Goal: Find specific page/section: Find specific page/section

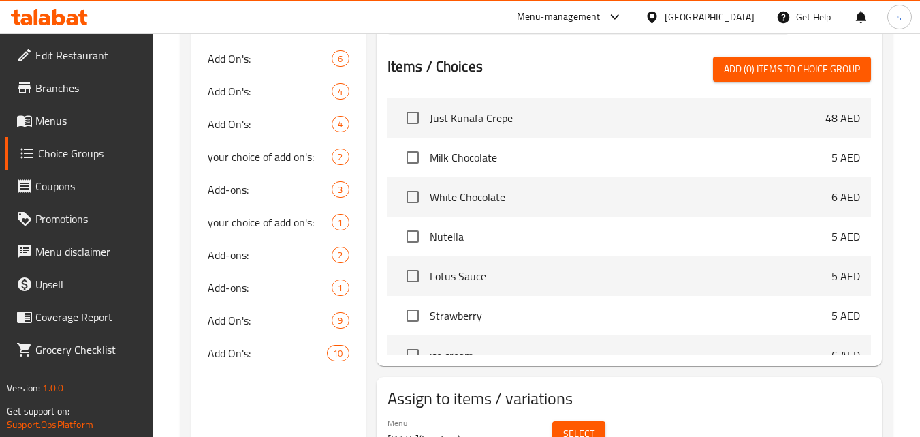
scroll to position [458, 0]
click at [68, 89] on span "Branches" at bounding box center [89, 88] width 108 height 16
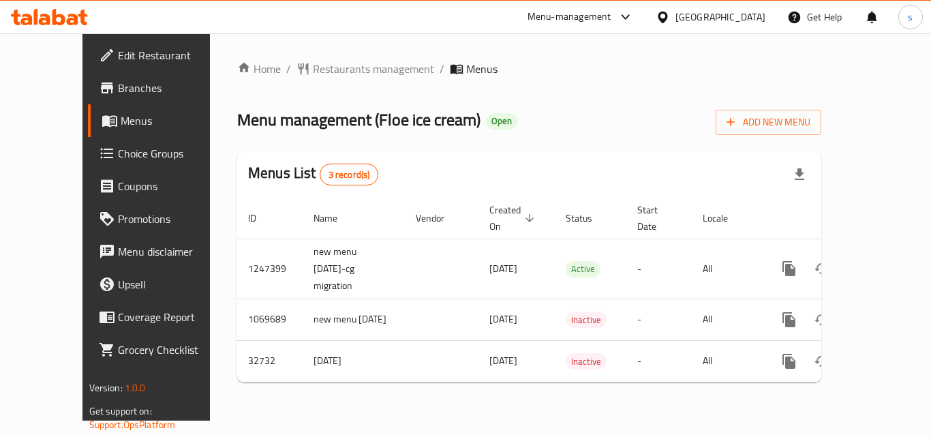
click at [121, 123] on span "Menus" at bounding box center [174, 120] width 106 height 16
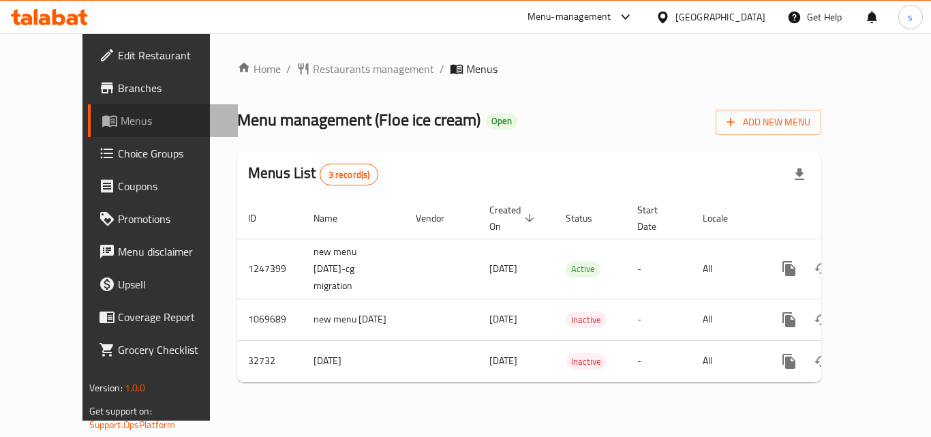
click at [121, 123] on span "Menus" at bounding box center [174, 120] width 106 height 16
click at [329, 70] on span "Restaurants management" at bounding box center [373, 69] width 121 height 16
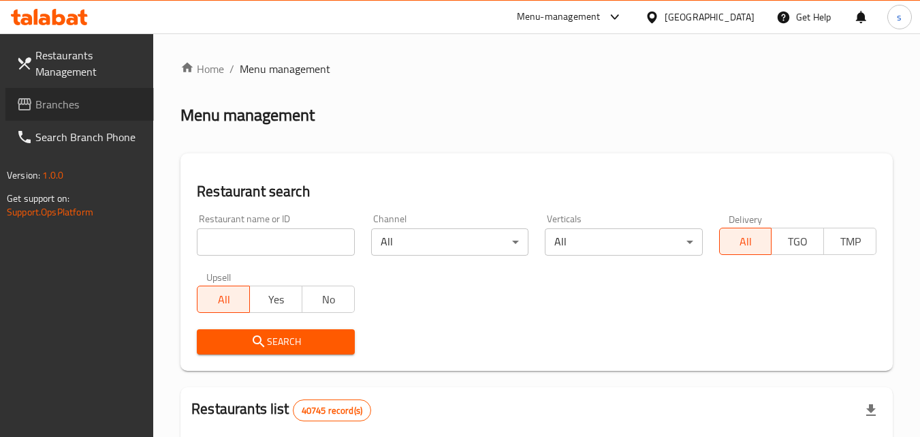
click at [110, 110] on span "Branches" at bounding box center [89, 104] width 108 height 16
